Goal: Find specific page/section: Find specific page/section

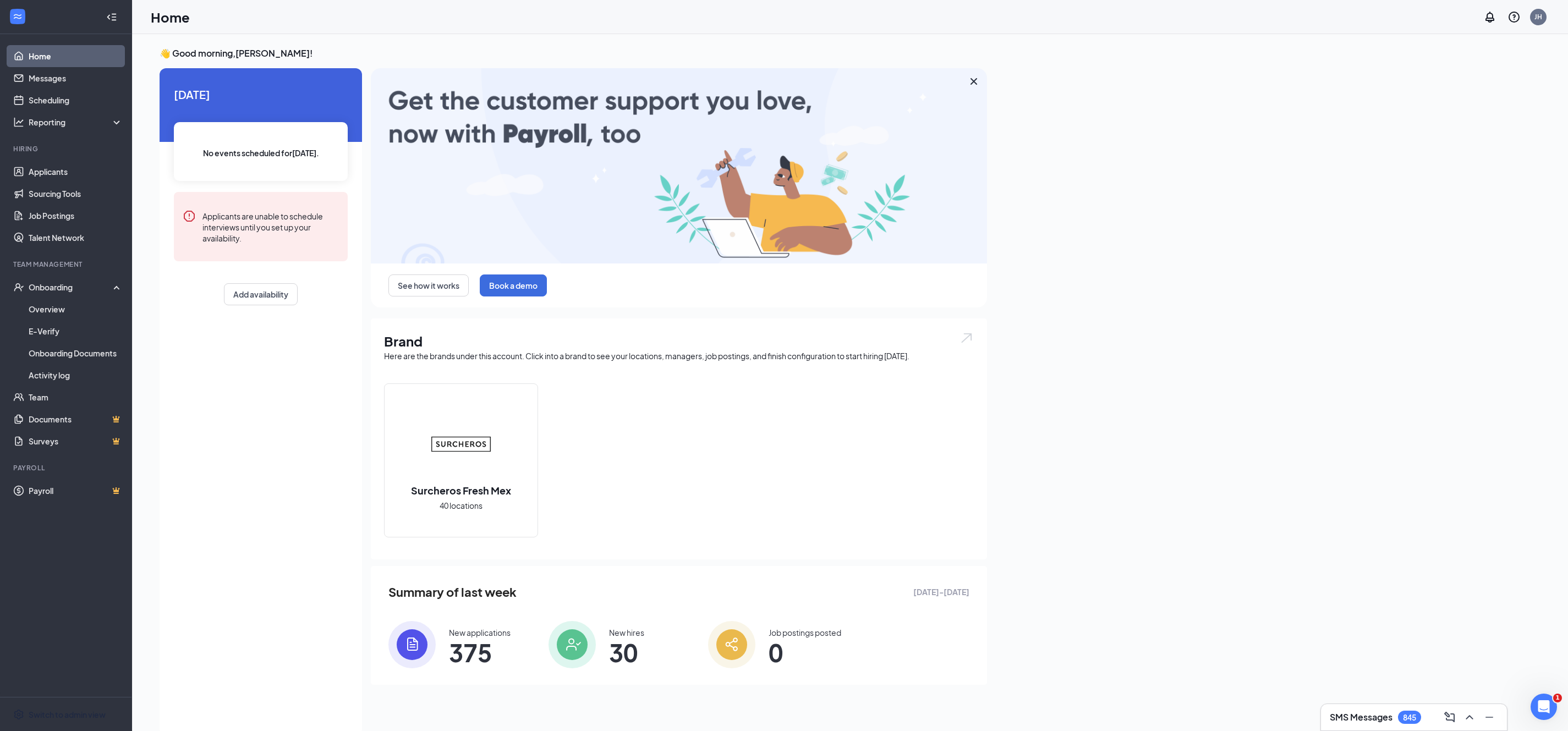
scroll to position [556, 0]
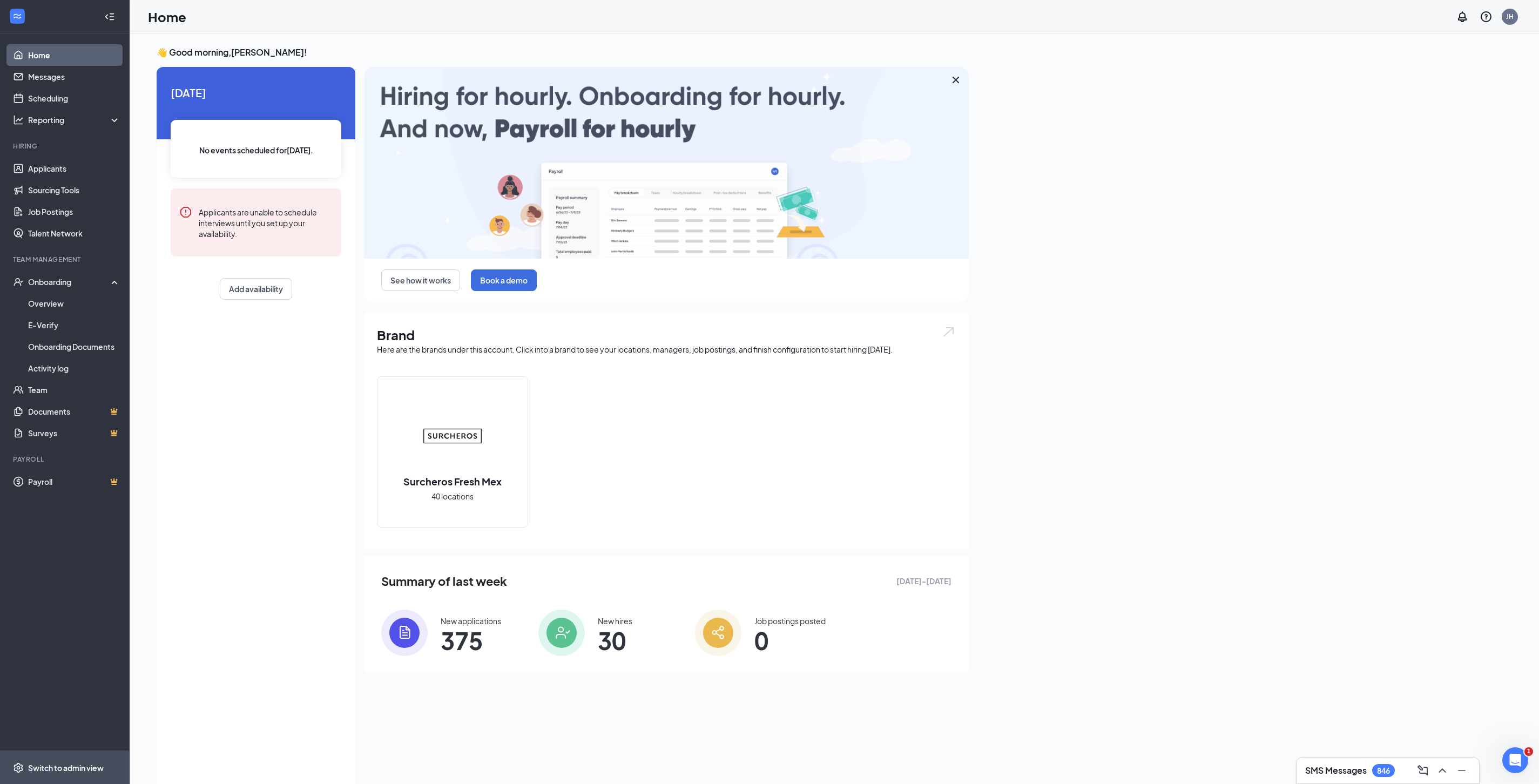
click at [42, 717] on div "Switch to admin view" at bounding box center [66, 767] width 76 height 11
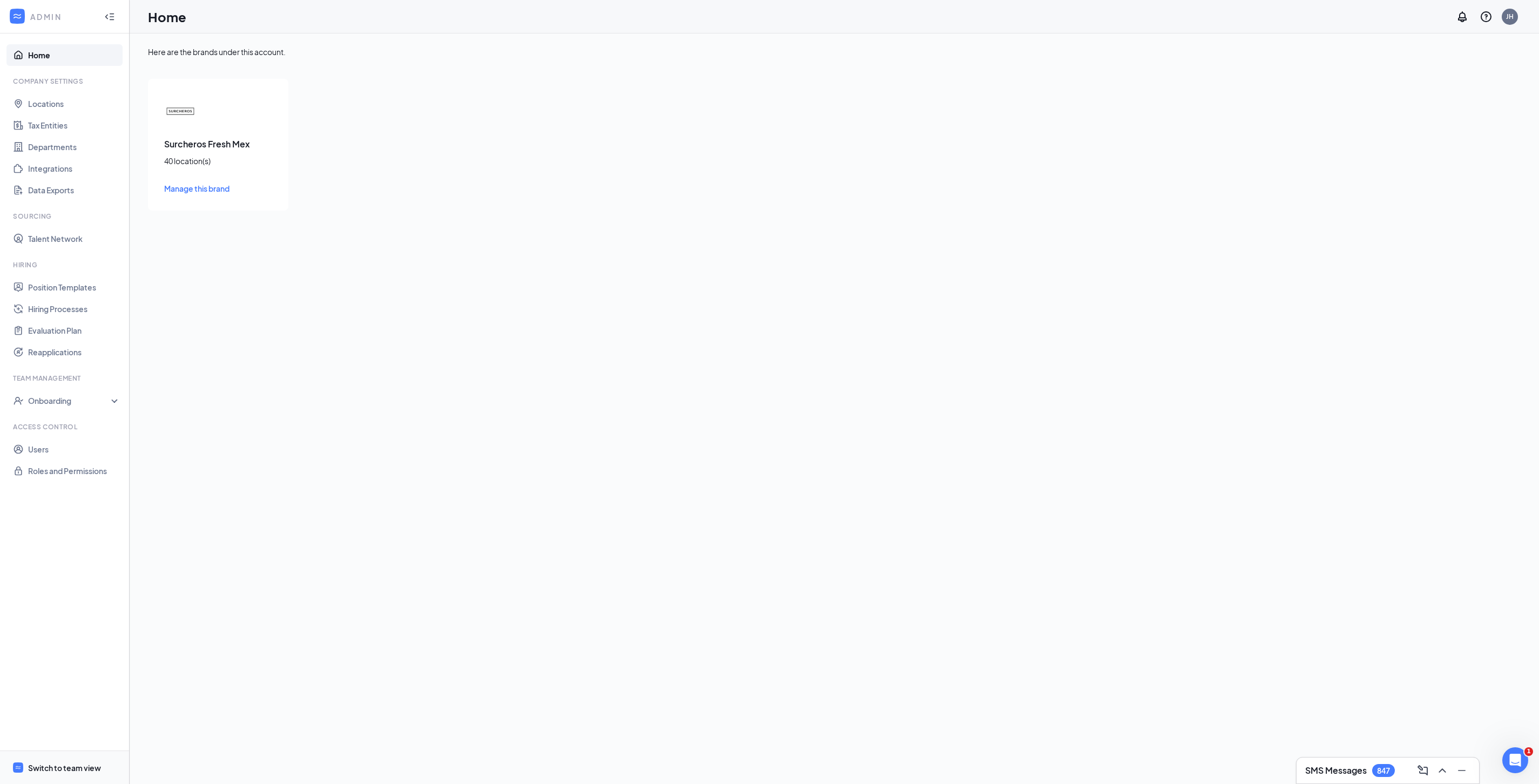
click at [74, 717] on div "Switch to team view" at bounding box center [64, 767] width 73 height 11
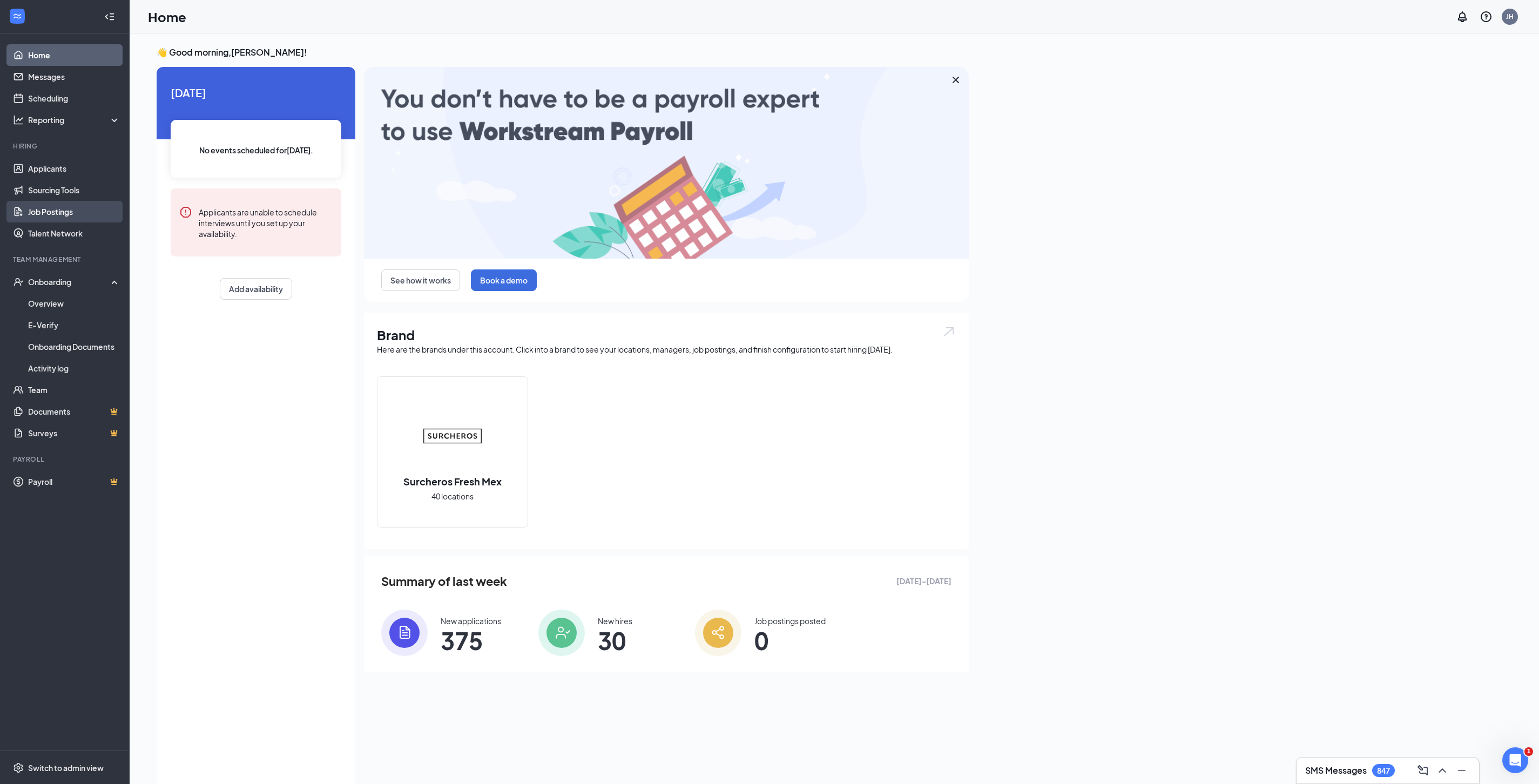
click at [42, 207] on link "Job Postings" at bounding box center [74, 211] width 92 height 21
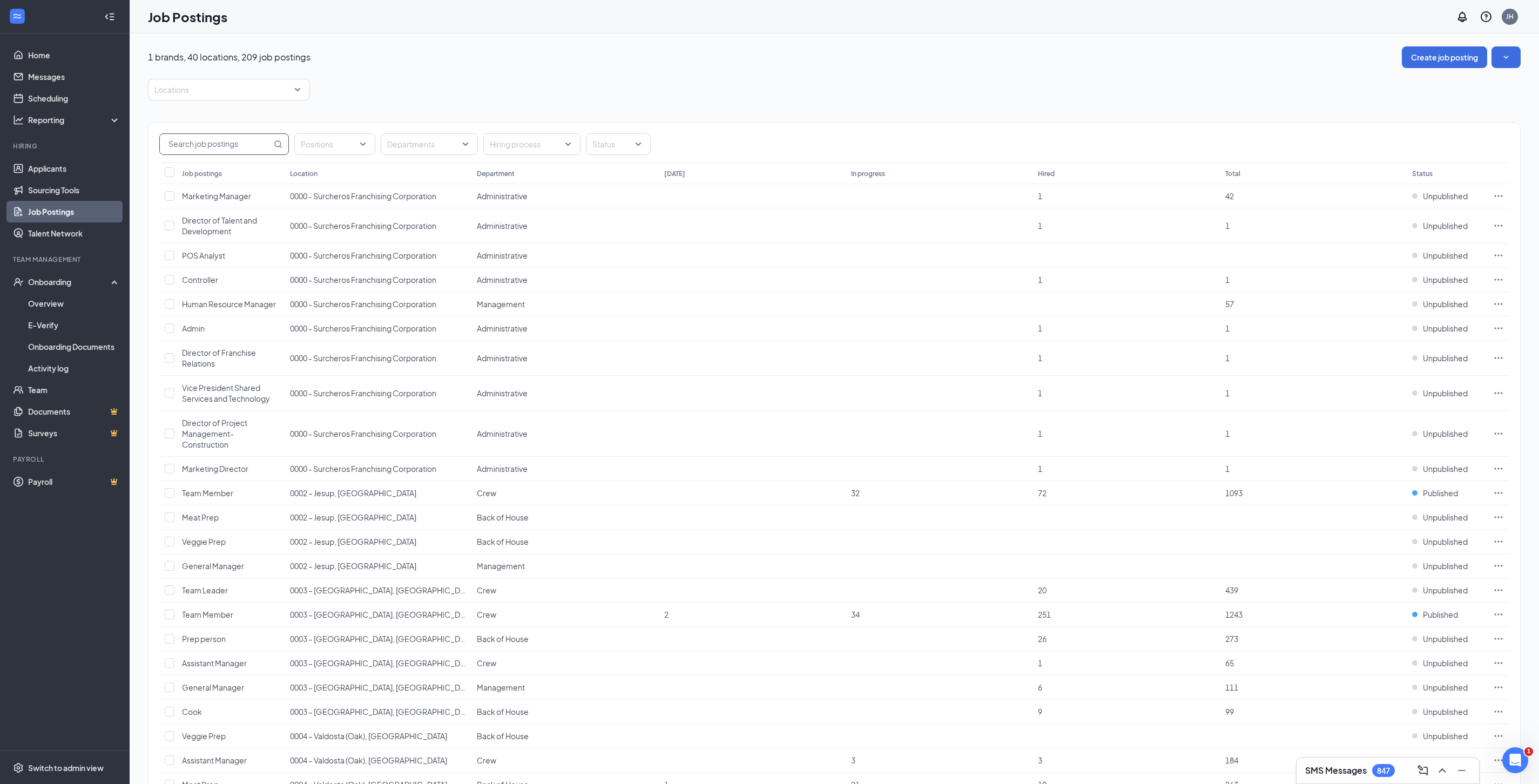
click at [219, 146] on input "text" at bounding box center [216, 144] width 111 height 21
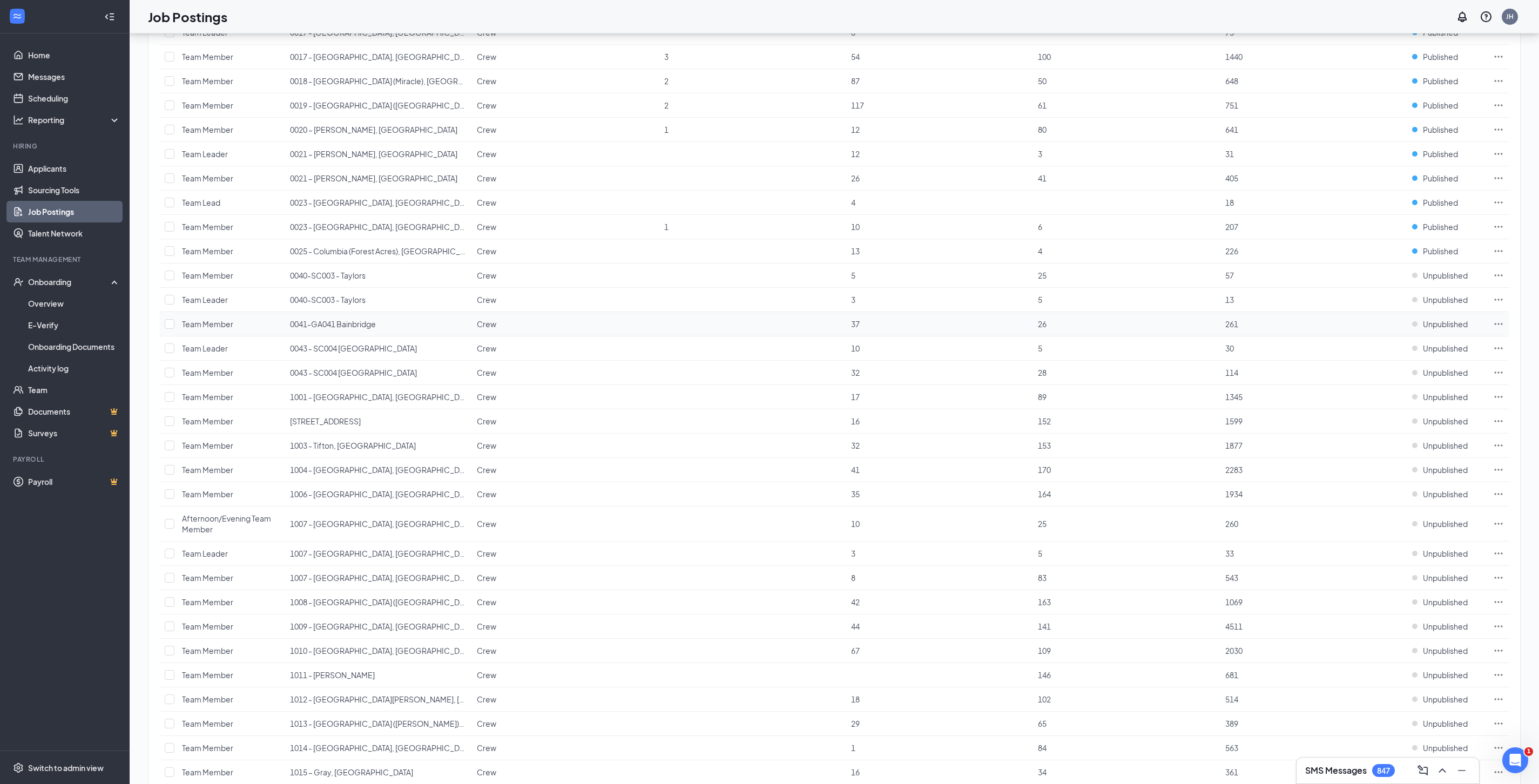
scroll to position [480, 0]
type input "team"
click at [209, 353] on span "Team Leader" at bounding box center [205, 348] width 46 height 10
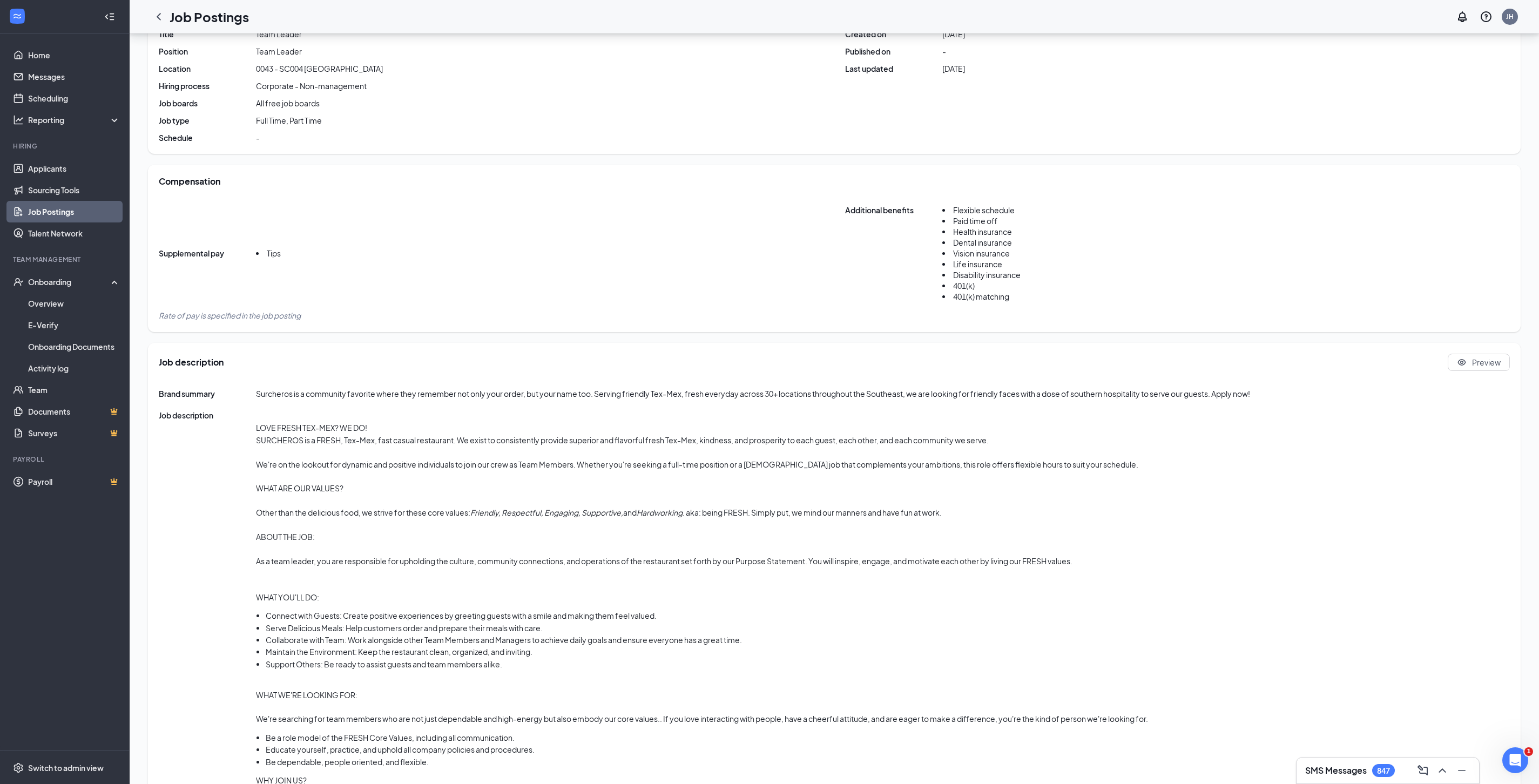
scroll to position [424, 0]
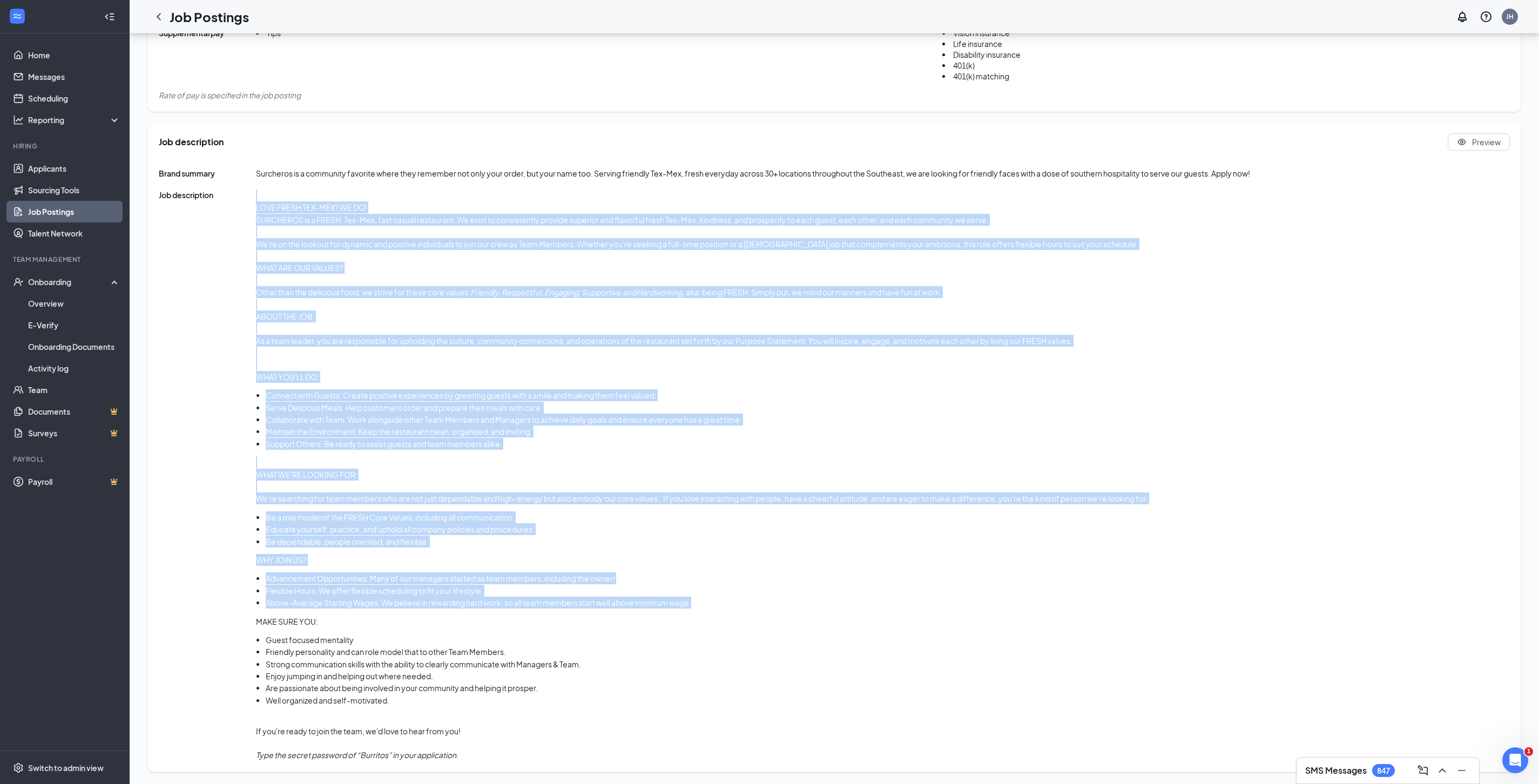
drag, startPoint x: 254, startPoint y: 205, endPoint x: 698, endPoint y: 601, distance: 594.9
click at [698, 601] on div "Job description LOVE FRESH TEX-MEX? WE DO! SURCHEROS is a FRESH, Tex-Mex, fast …" at bounding box center [833, 475] width 1350 height 572
copy div "LOVE FRESH TEX-MEX? WE DO! SURCHEROS is a FRESH, Tex-Mex, fast casual restauran…"
click at [249, 625] on span "Job description" at bounding box center [207, 475] width 97 height 572
drag, startPoint x: 252, startPoint y: 618, endPoint x: 345, endPoint y: 659, distance: 101.6
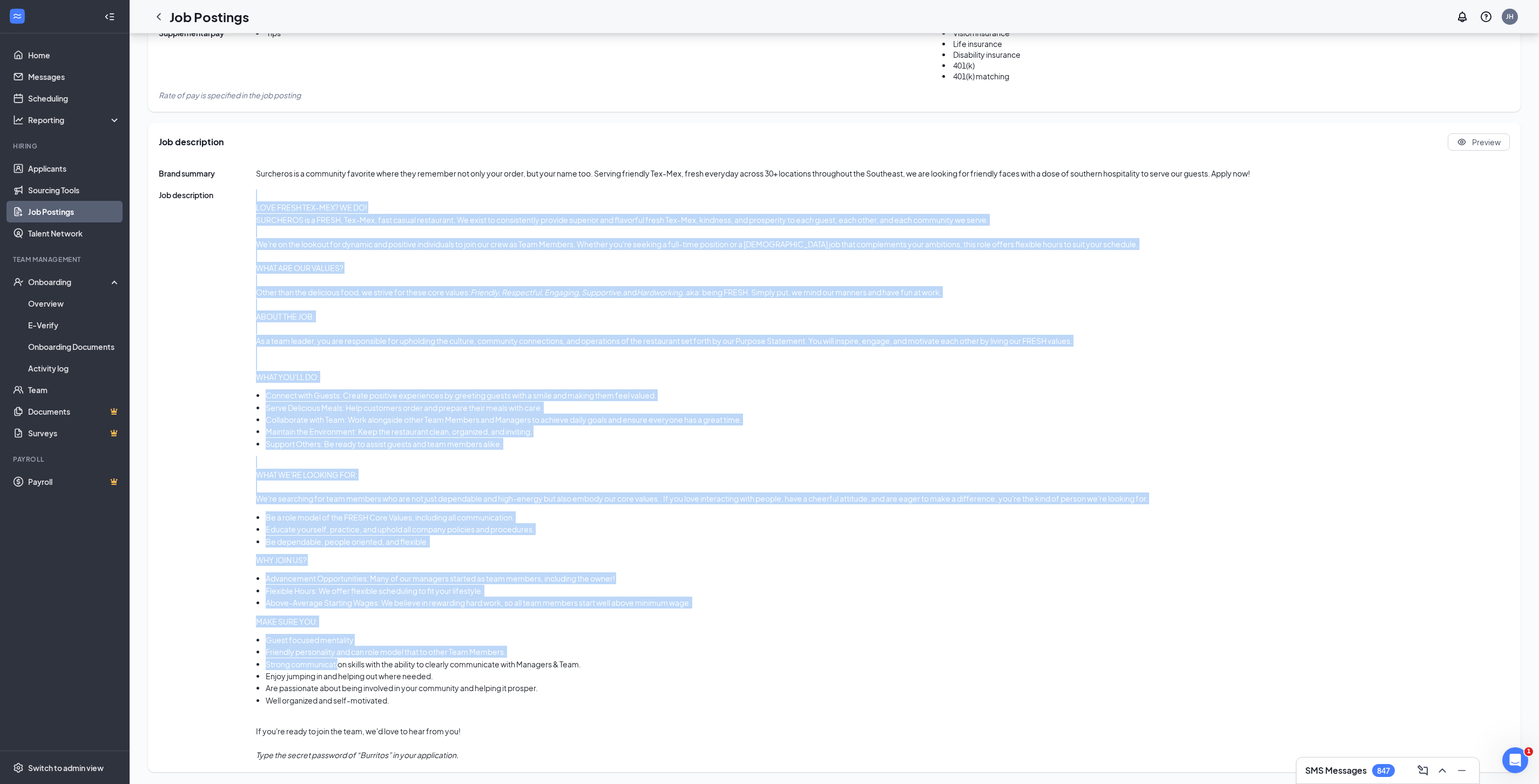
click at [342, 660] on div "Job description LOVE FRESH TEX-MEX? WE DO! SURCHEROS is a FRESH, Tex-Mex, fast …" at bounding box center [833, 475] width 1350 height 572
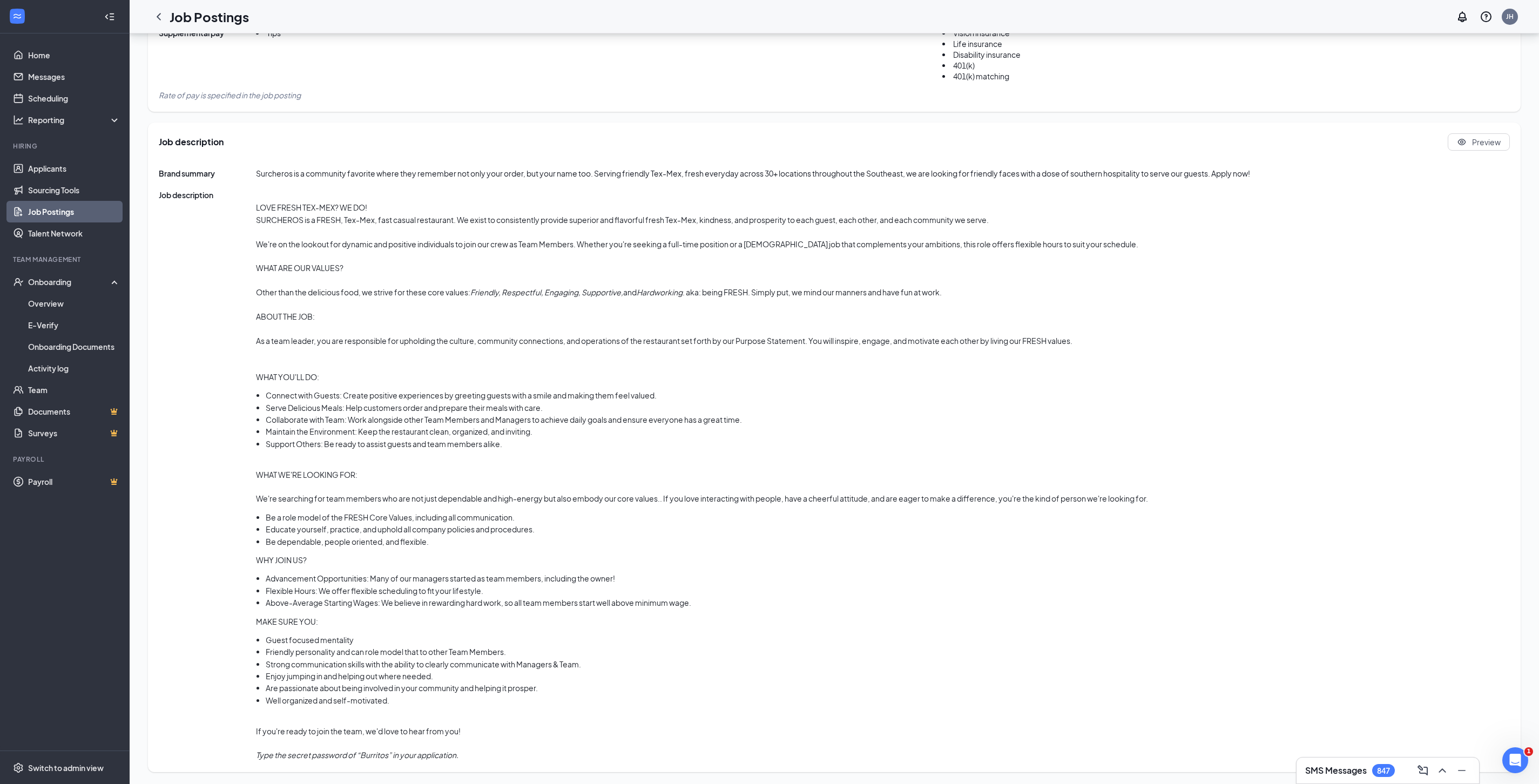
click at [356, 650] on li "Friendly personality and can role model that to other Team Members." at bounding box center [706, 651] width 882 height 12
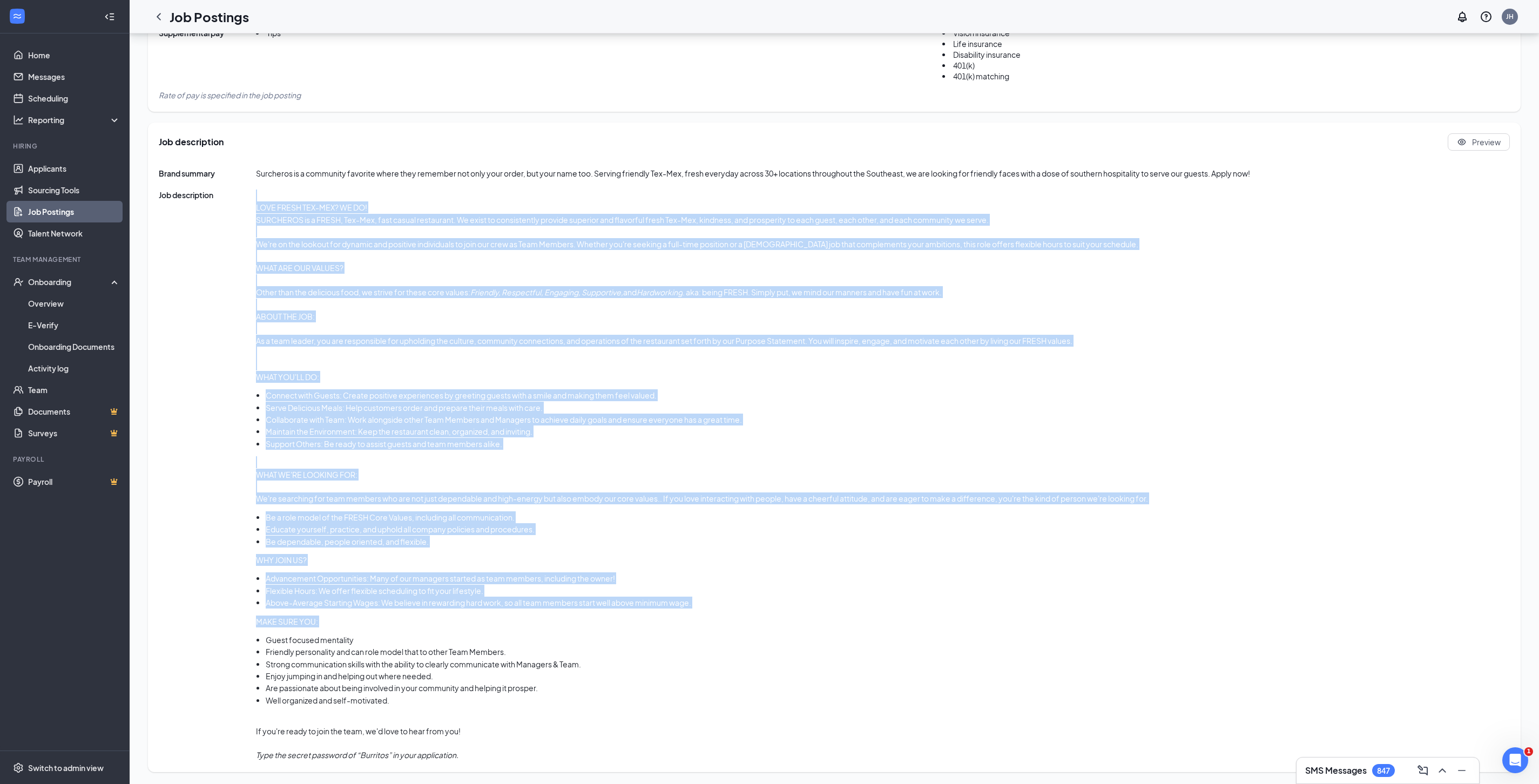
drag, startPoint x: 256, startPoint y: 620, endPoint x: 285, endPoint y: 631, distance: 31.0
click at [285, 631] on div "Job description LOVE FRESH TEX-MEX? WE DO! SURCHEROS is a FRESH, Tex-Mex, fast …" at bounding box center [833, 475] width 1350 height 572
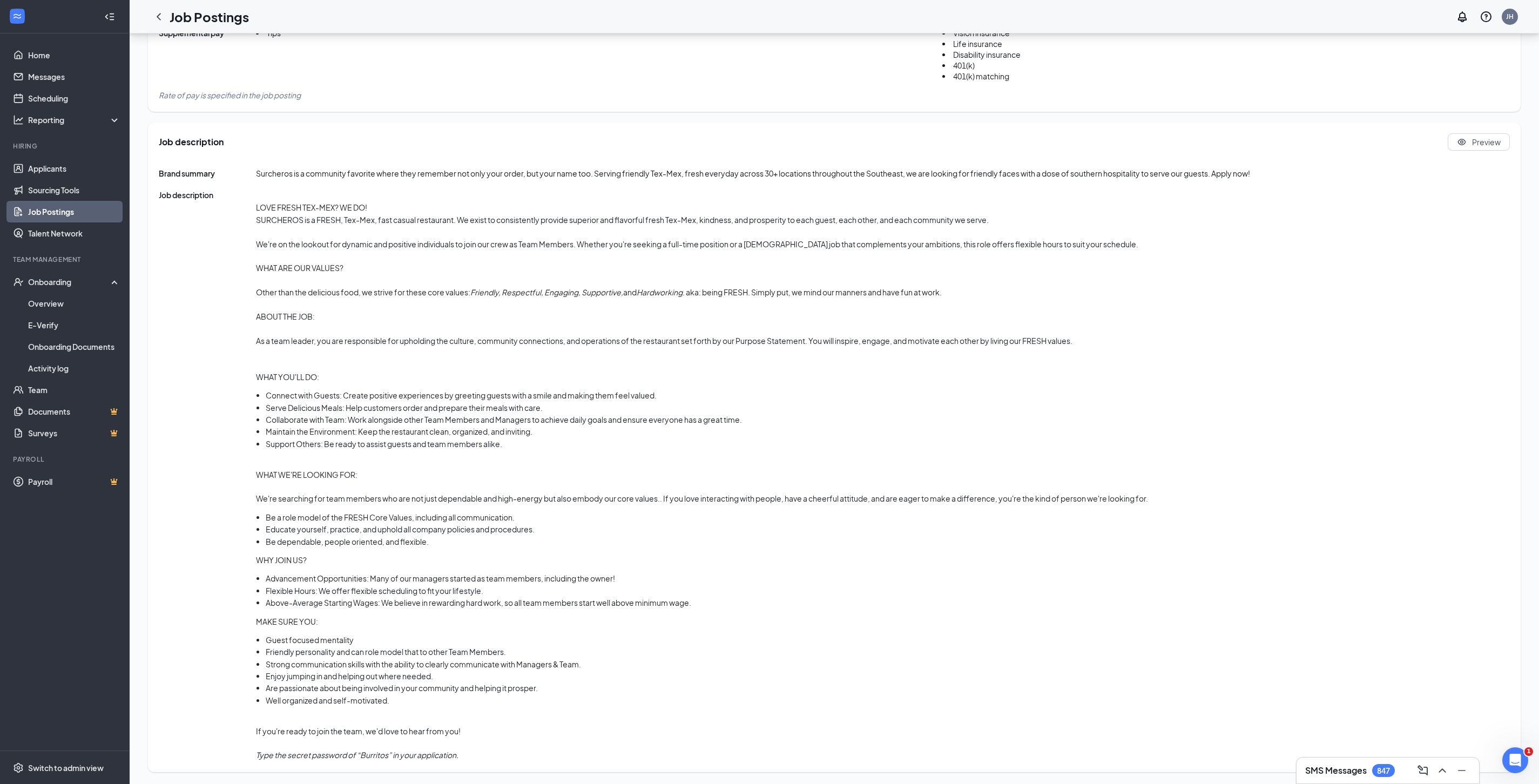
drag, startPoint x: 291, startPoint y: 629, endPoint x: 271, endPoint y: 625, distance: 20.4
click at [284, 629] on div "LOVE FRESH TEX-MEX? WE DO! SURCHEROS is a FRESH, Tex-Mex, fast casual restauran…" at bounding box center [701, 475] width 892 height 572
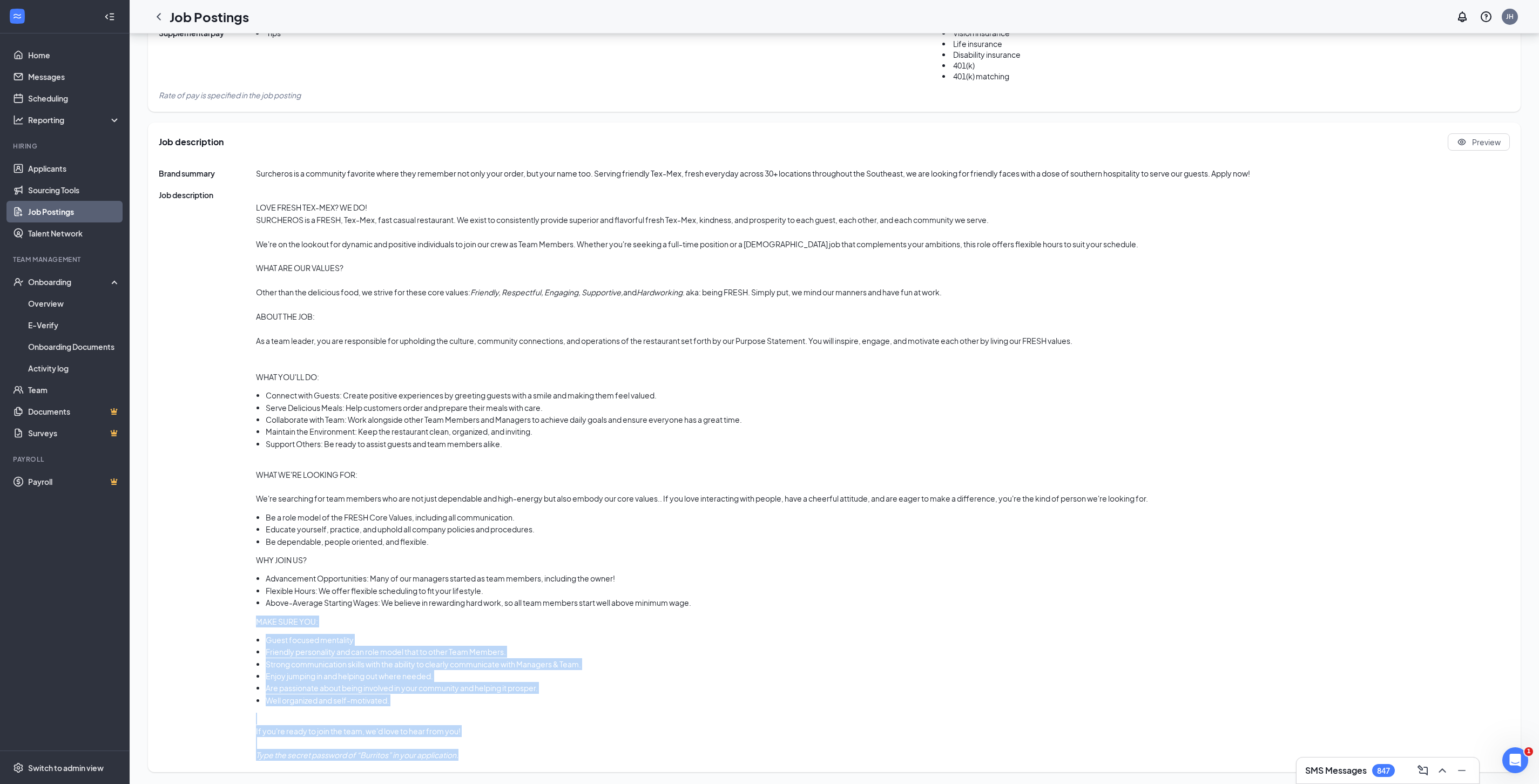
drag, startPoint x: 256, startPoint y: 621, endPoint x: 468, endPoint y: 755, distance: 250.8
click at [468, 717] on div "LOVE FRESH TEX-MEX? WE DO! SURCHEROS is a FRESH, Tex-Mex, fast casual restauran…" at bounding box center [701, 475] width 892 height 572
copy div "MAKE SURE YOU: Guest focused mentality Friendly personality and can role model …"
click at [63, 366] on link "Activity log" at bounding box center [74, 368] width 92 height 21
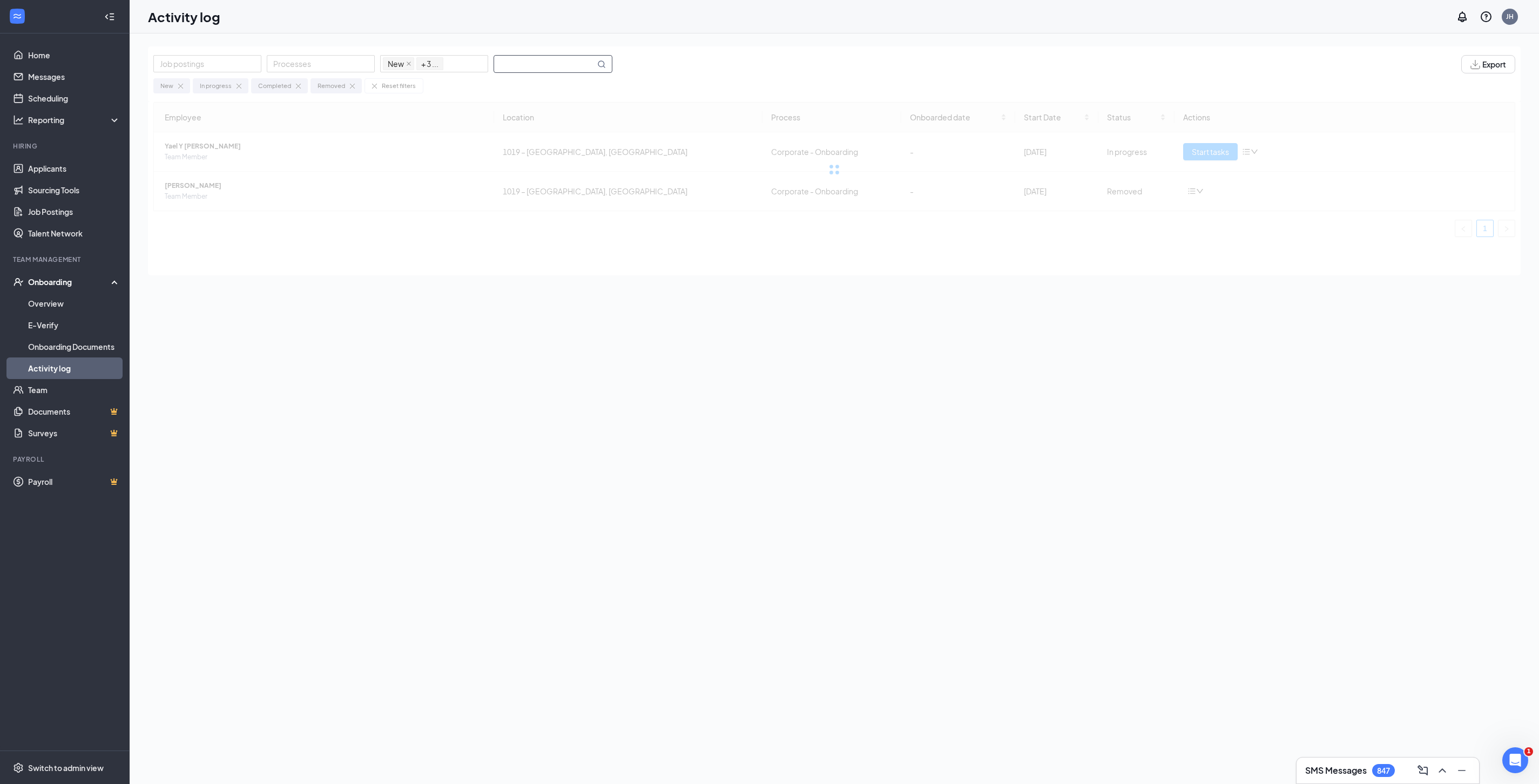
click at [550, 68] on input "text" at bounding box center [544, 64] width 101 height 16
type input "m"
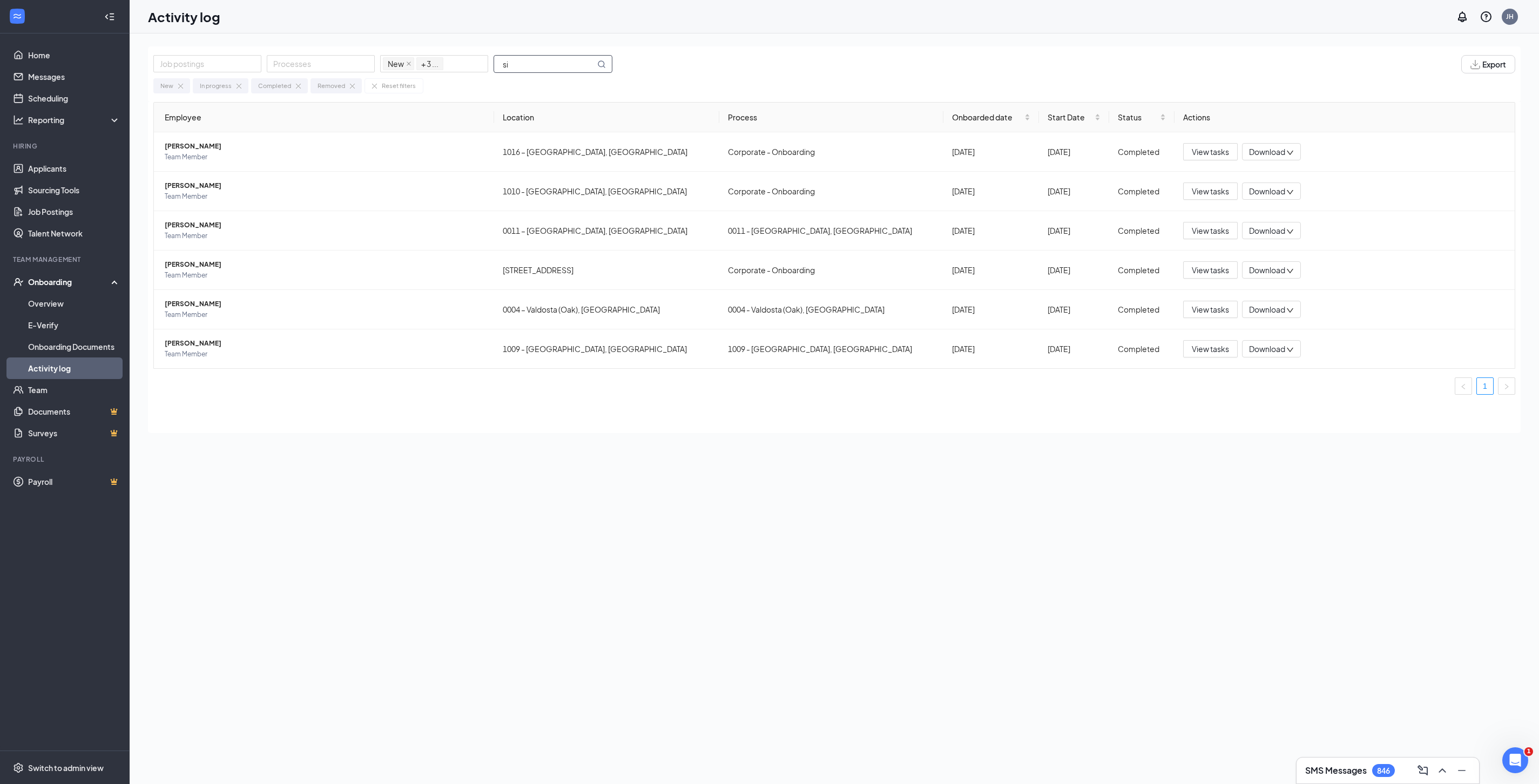
type input "s"
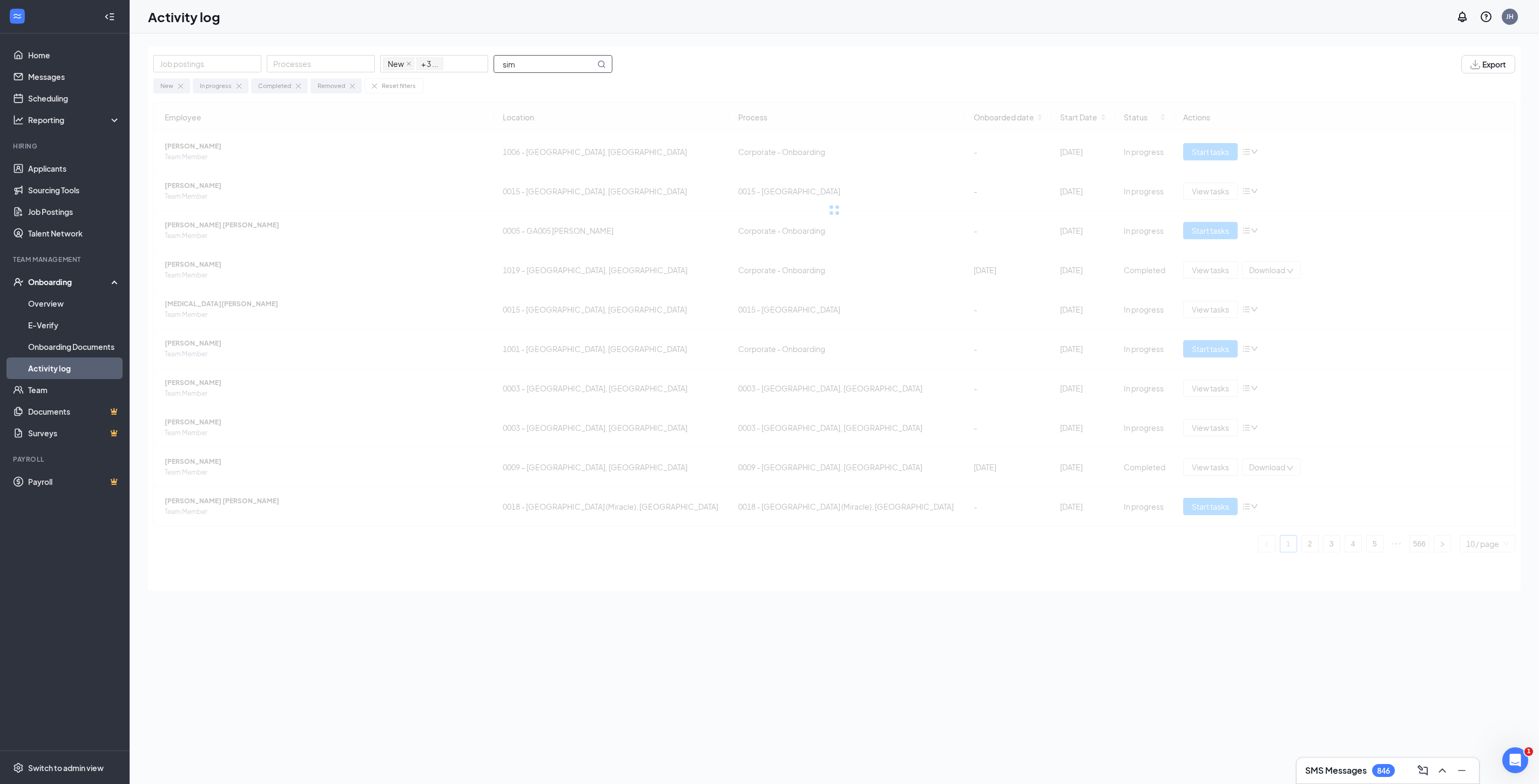
type input "simp"
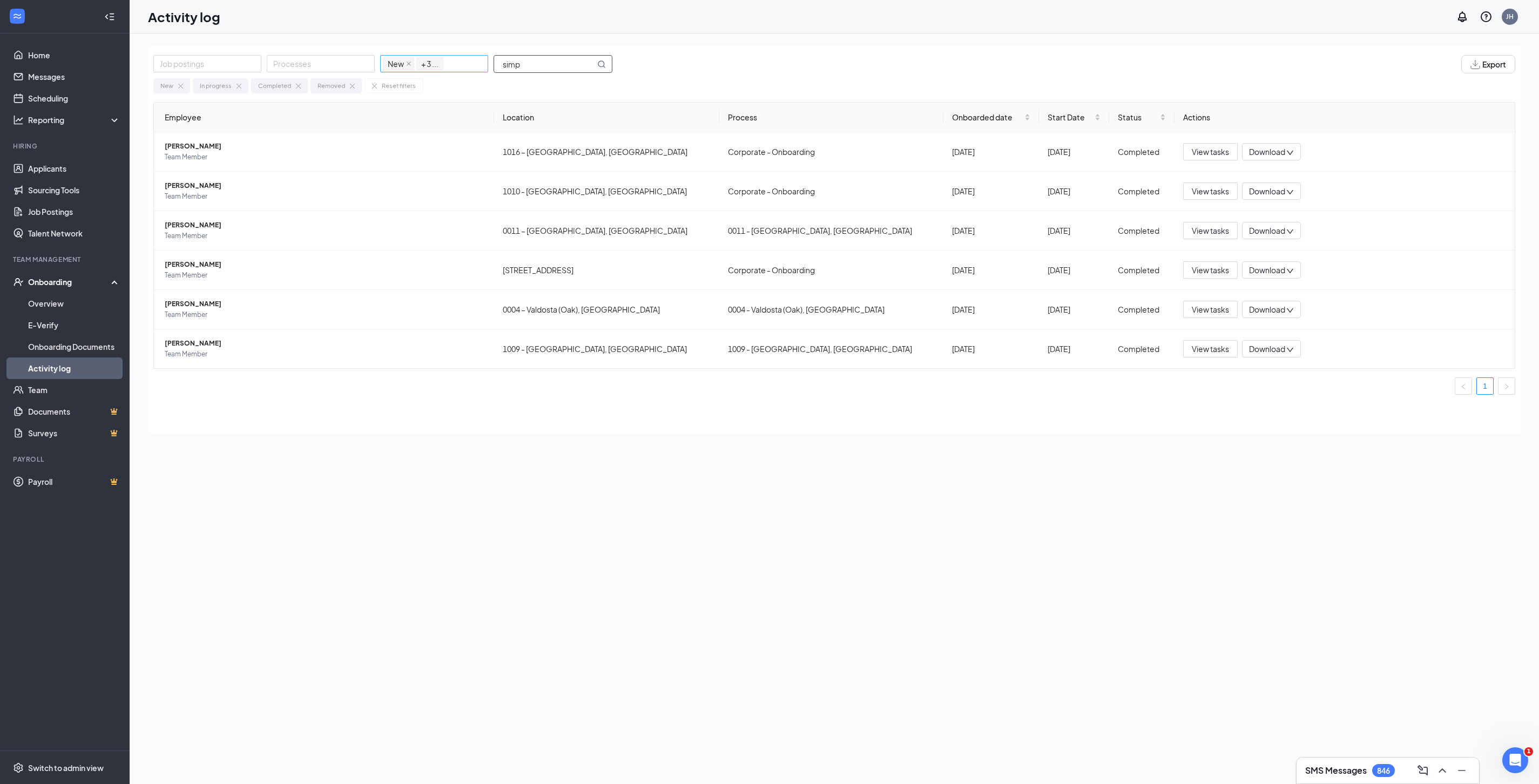
drag, startPoint x: 524, startPoint y: 67, endPoint x: 481, endPoint y: 69, distance: 43.0
click at [481, 69] on div "Job postings Processes New In progress Completed Removed + 3 ... simp" at bounding box center [388, 64] width 470 height 19
